Goal: Transaction & Acquisition: Purchase product/service

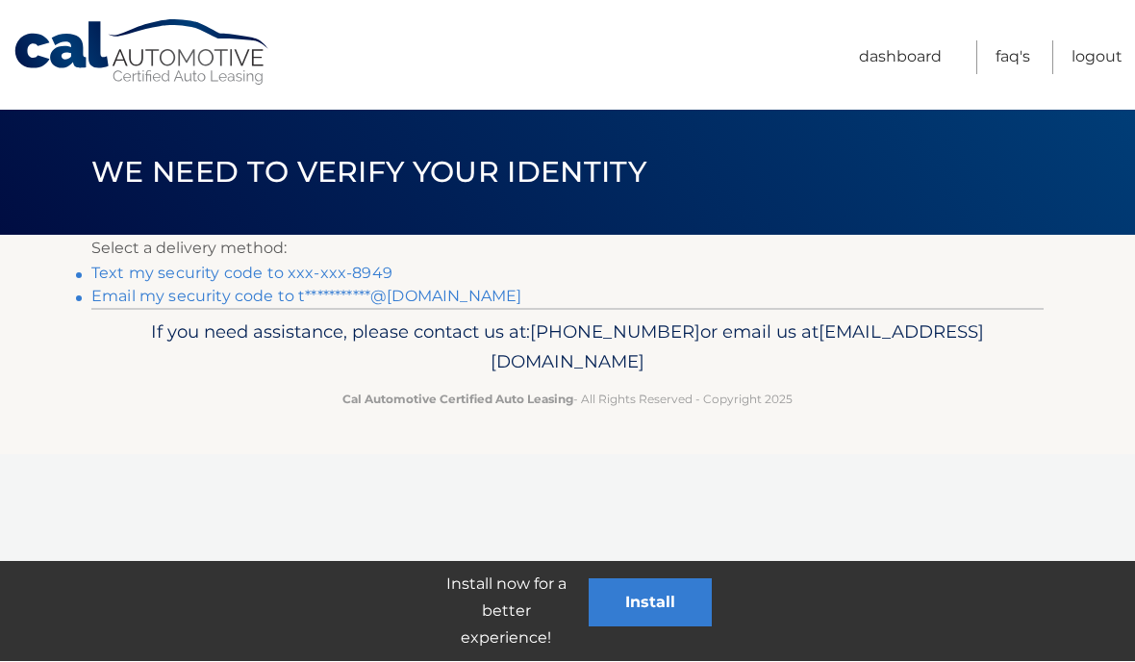
click at [369, 265] on link "Text my security code to xxx-xxx-8949" at bounding box center [241, 274] width 301 height 18
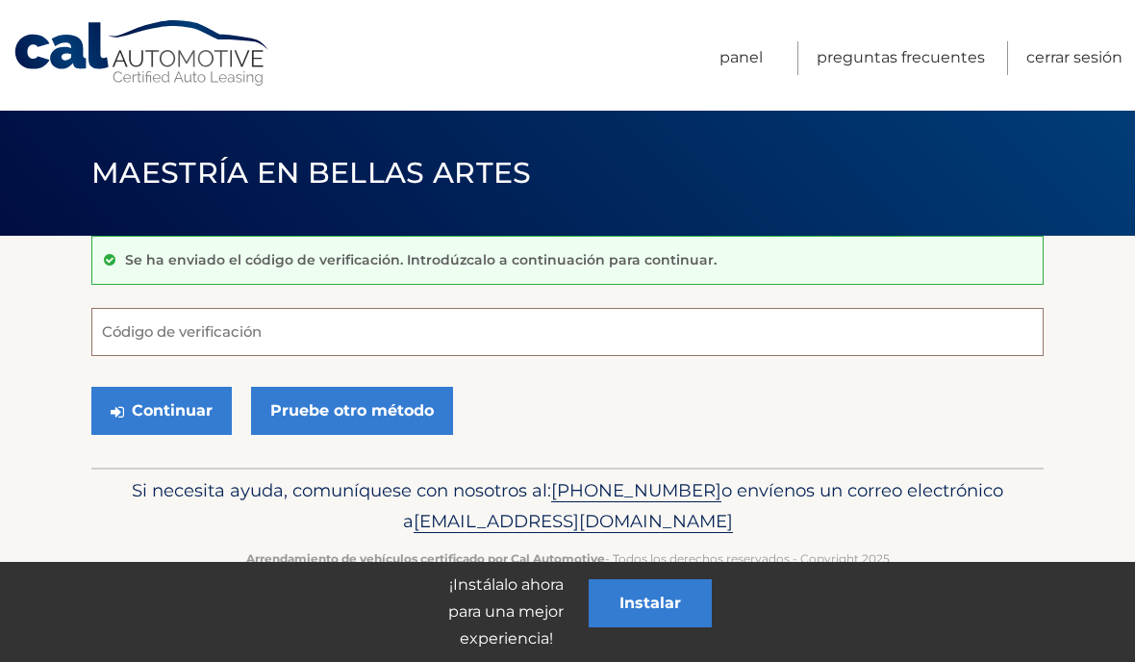
click at [178, 332] on input "Código de verificación" at bounding box center [567, 332] width 952 height 48
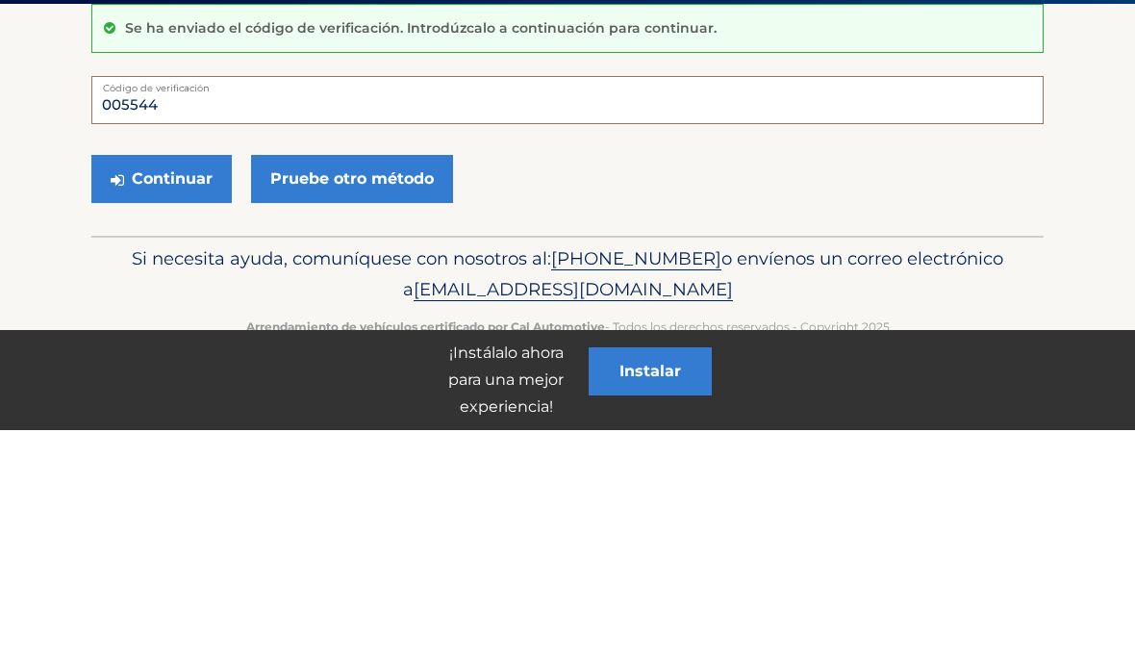
type input "005544"
click at [166, 387] on button "Continuar" at bounding box center [161, 411] width 140 height 48
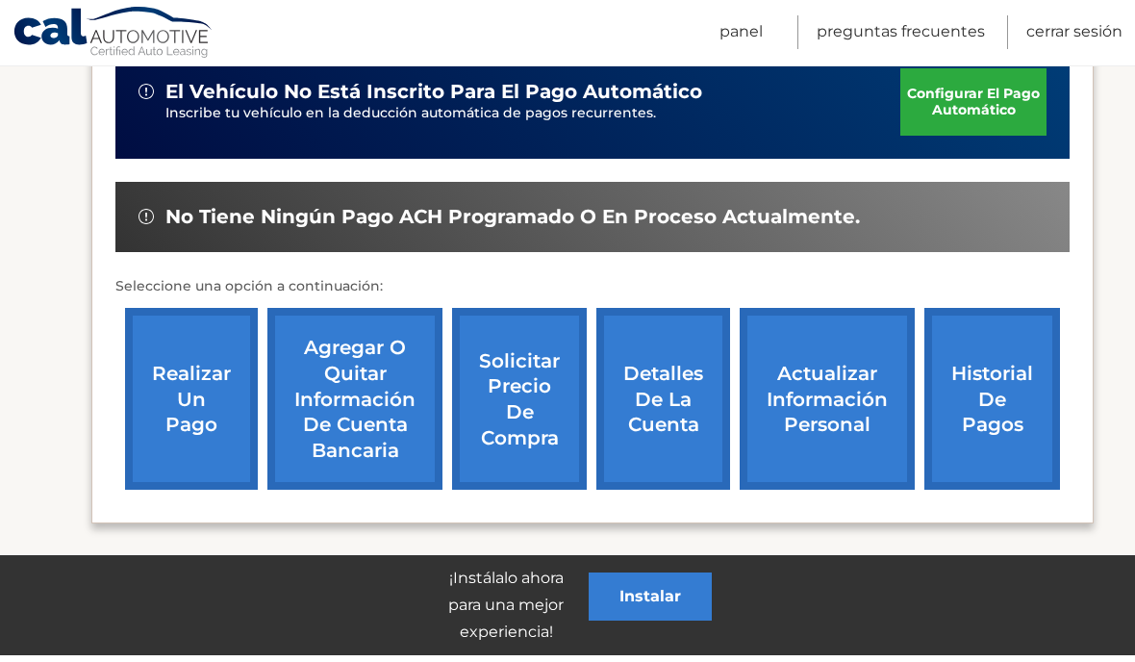
scroll to position [618, 0]
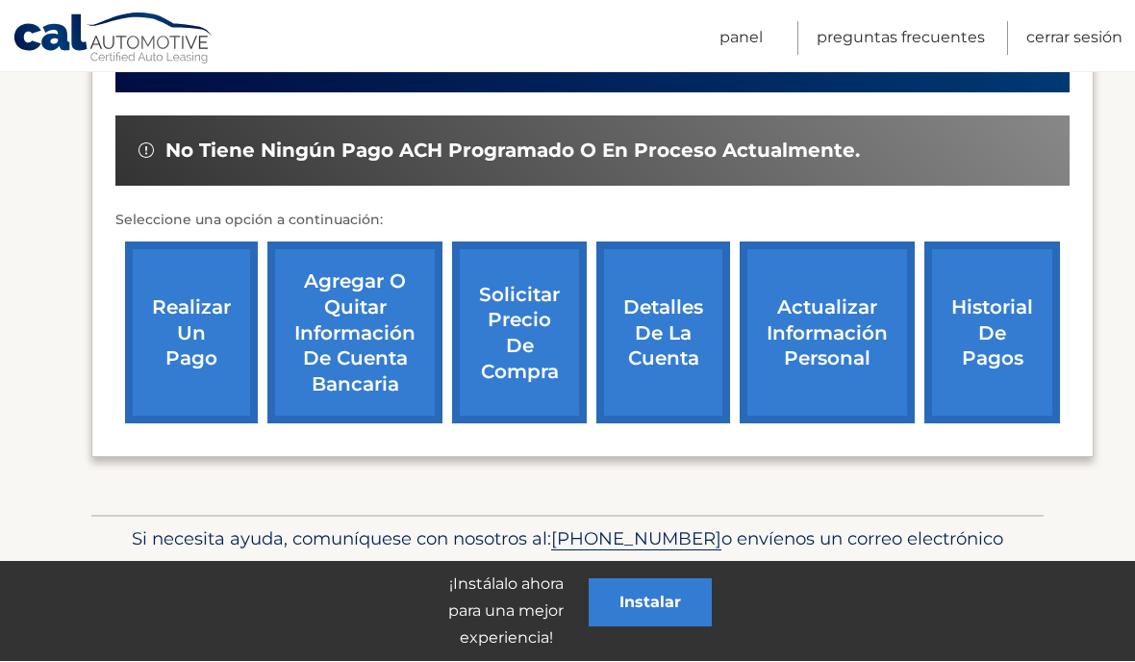
click at [209, 325] on link "realizar un pago" at bounding box center [191, 333] width 133 height 183
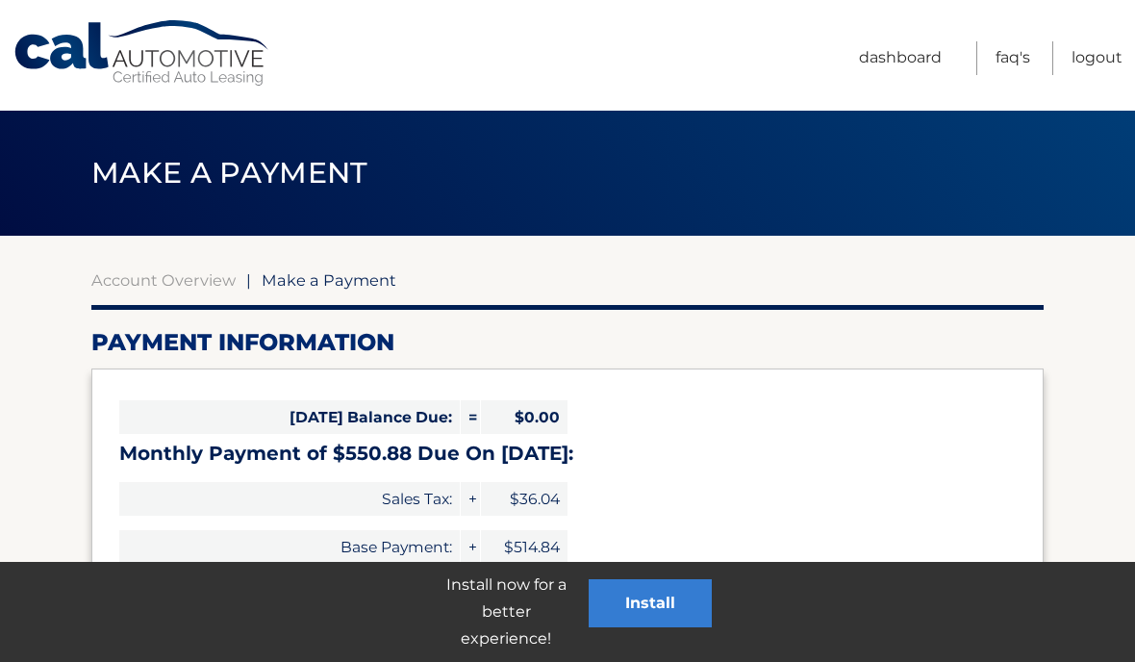
select select "YmExYmMwZDUtN2QwZi00OTBmLWE1M2UtZjNmZDY2MDFmODc3"
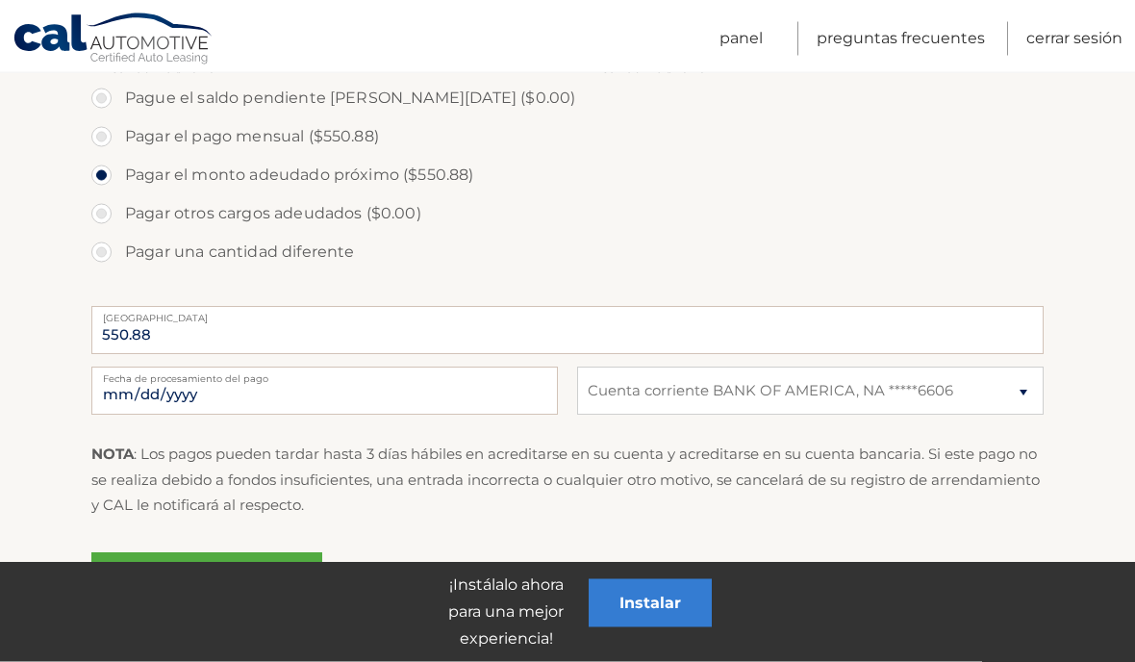
scroll to position [612, 0]
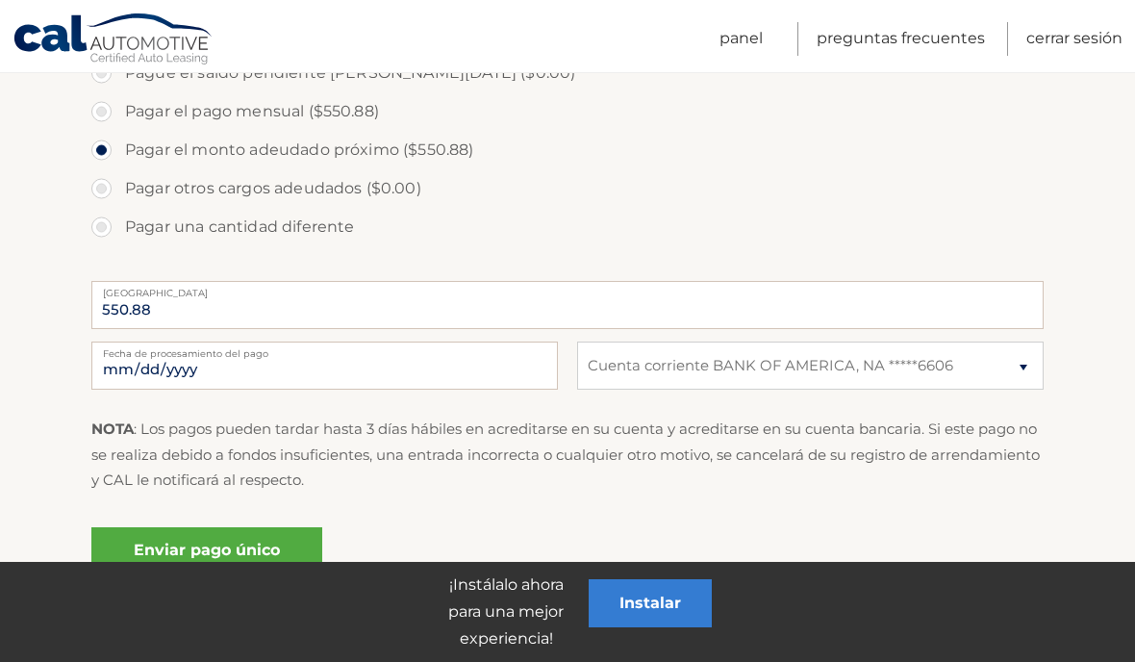
click at [216, 543] on font "Enviar pago único" at bounding box center [207, 550] width 146 height 18
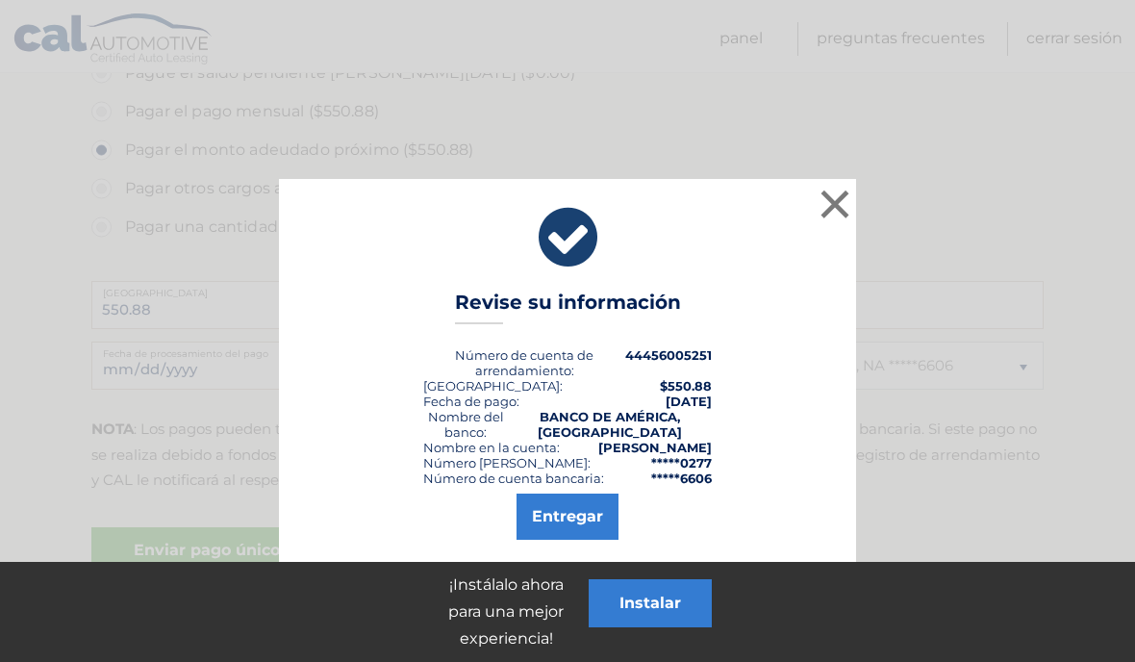
click at [576, 515] on font "Entregar" at bounding box center [567, 516] width 71 height 18
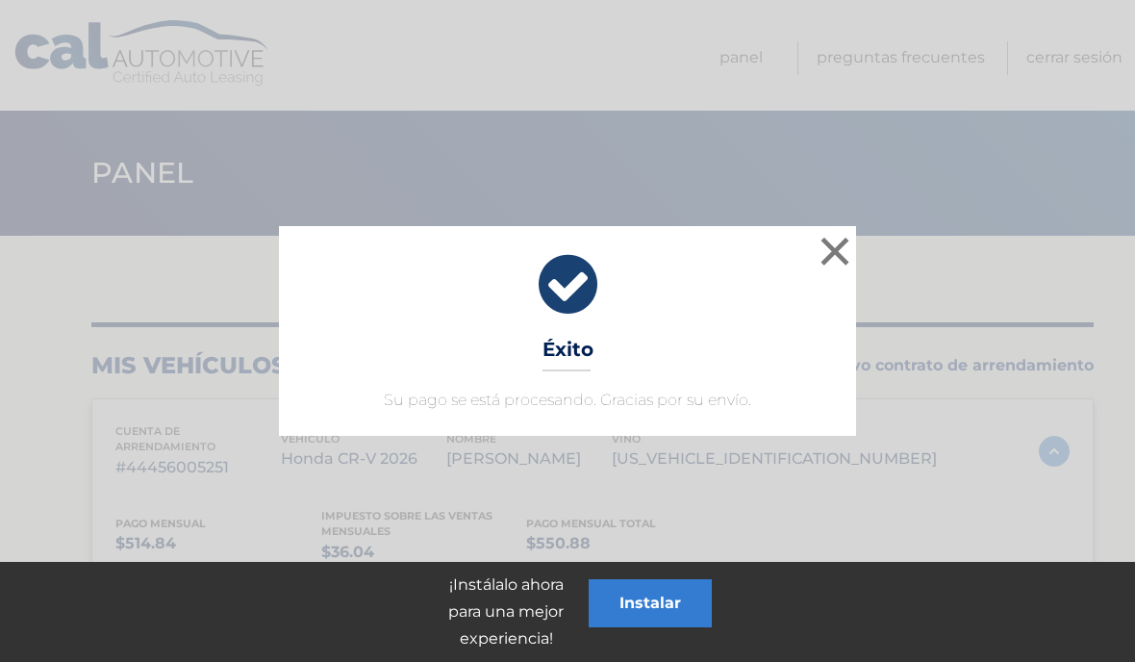
click at [843, 243] on font "×" at bounding box center [835, 250] width 37 height 70
click at [831, 253] on font "×" at bounding box center [835, 250] width 37 height 70
click at [844, 241] on font "×" at bounding box center [835, 250] width 37 height 70
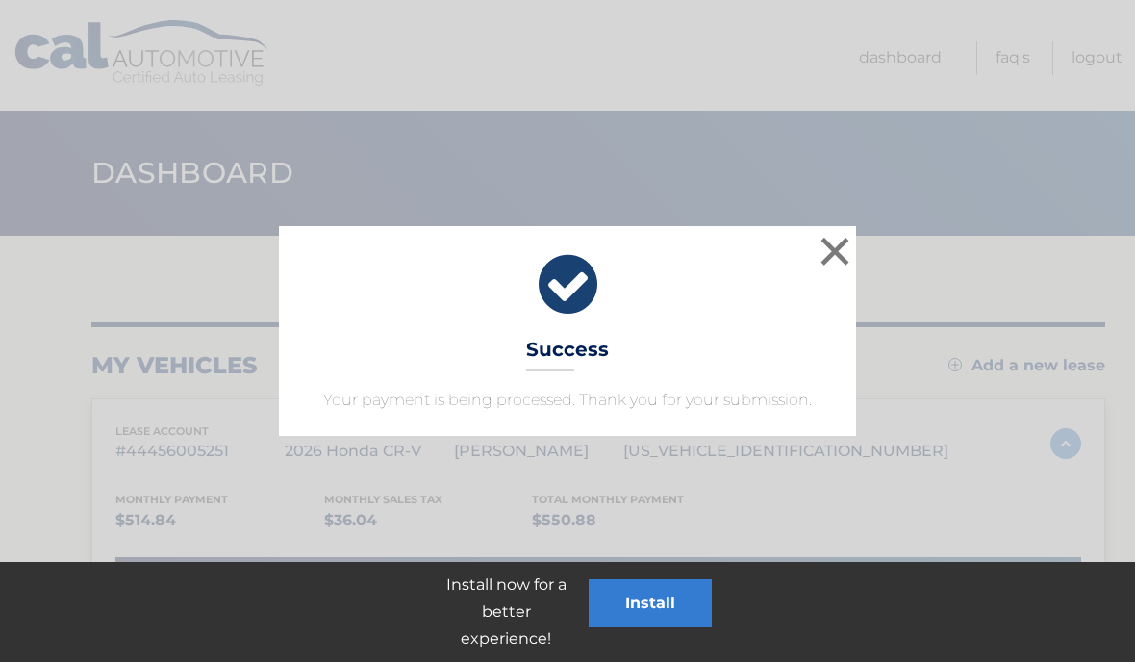
click at [845, 243] on button "×" at bounding box center [835, 251] width 38 height 38
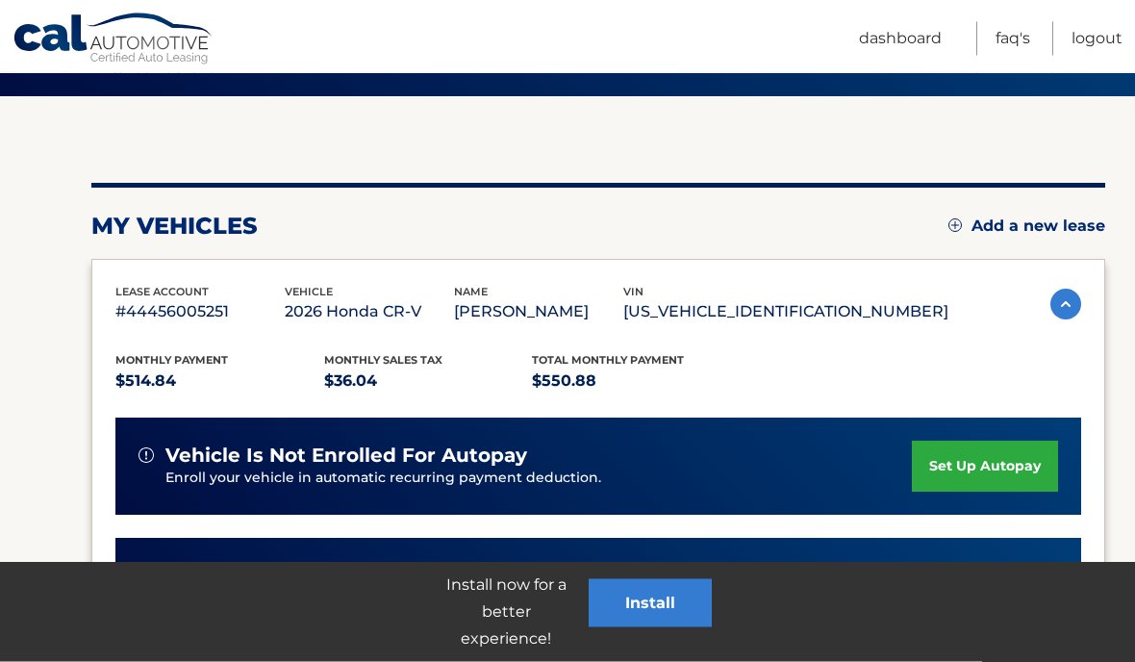
scroll to position [138, 0]
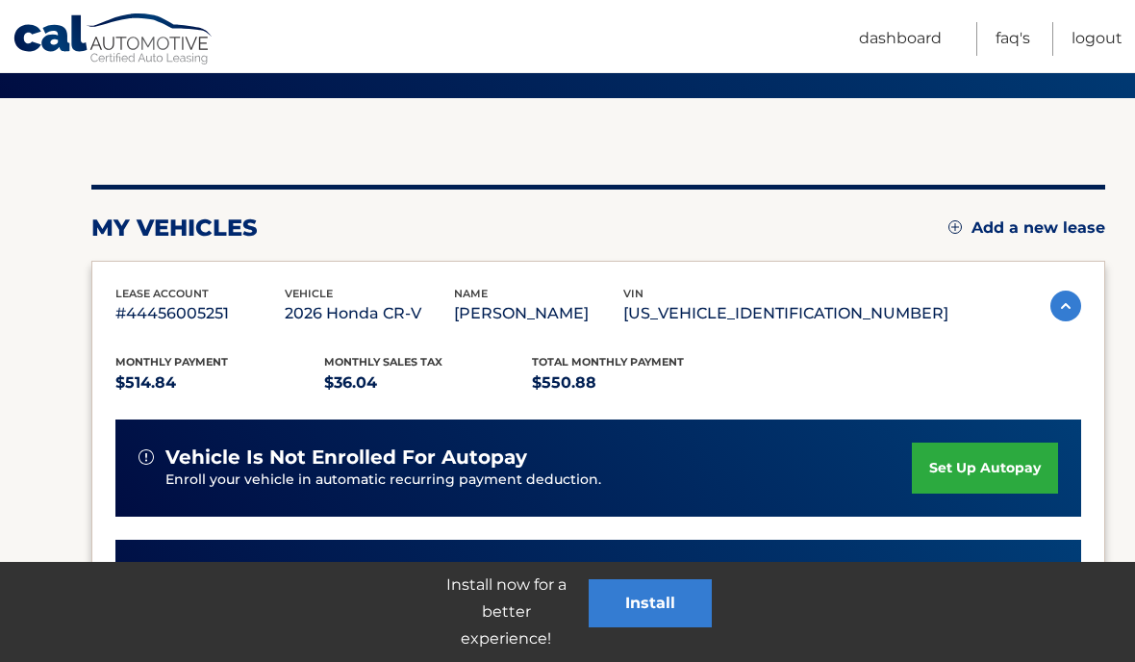
click at [1101, 36] on link "Logout" at bounding box center [1097, 39] width 51 height 34
